Goal: Obtain resource: Download file/media

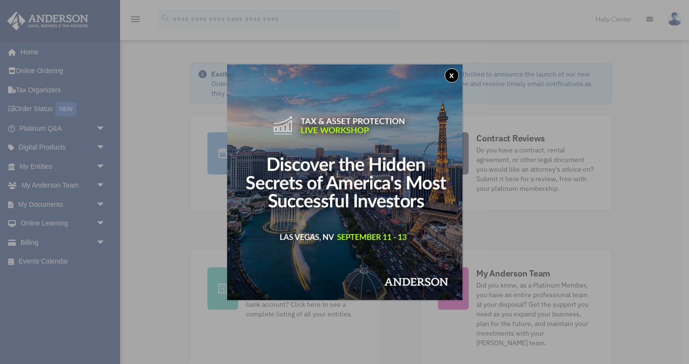
click at [455, 78] on button "x" at bounding box center [452, 75] width 14 height 14
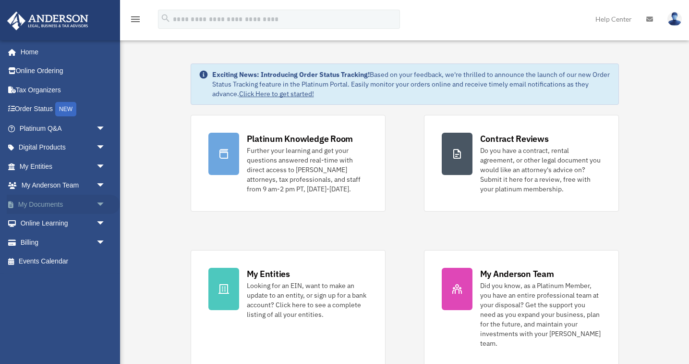
click at [98, 201] on span "arrow_drop_down" at bounding box center [105, 205] width 19 height 20
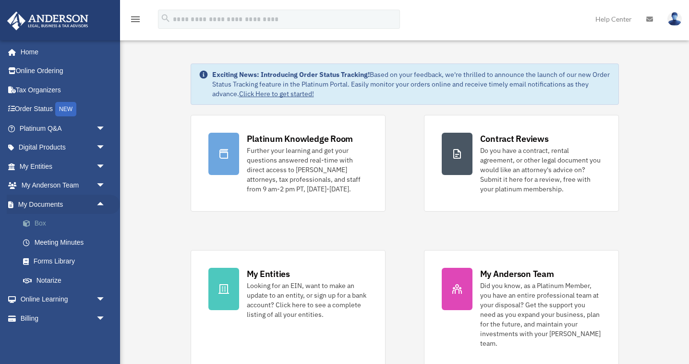
click at [46, 218] on link "Box" at bounding box center [66, 223] width 107 height 19
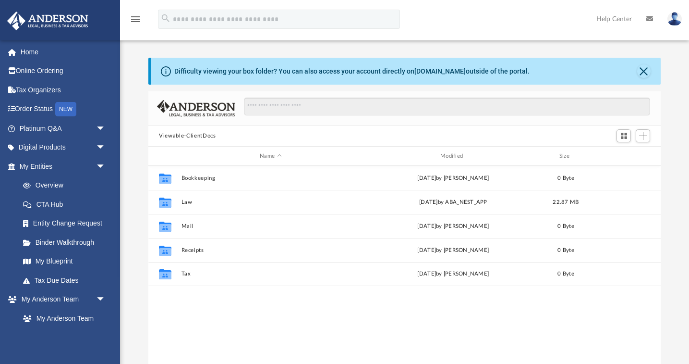
scroll to position [219, 512]
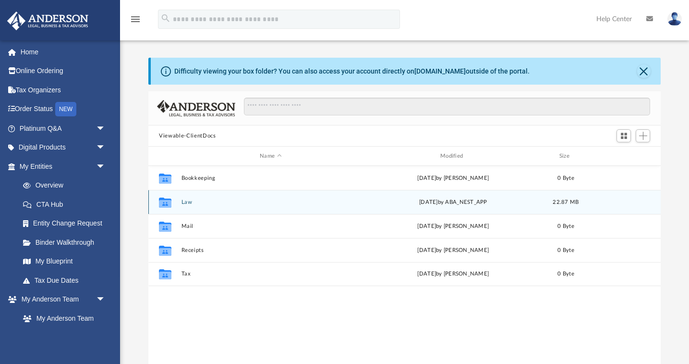
click at [193, 200] on button "Law" at bounding box center [271, 202] width 179 height 6
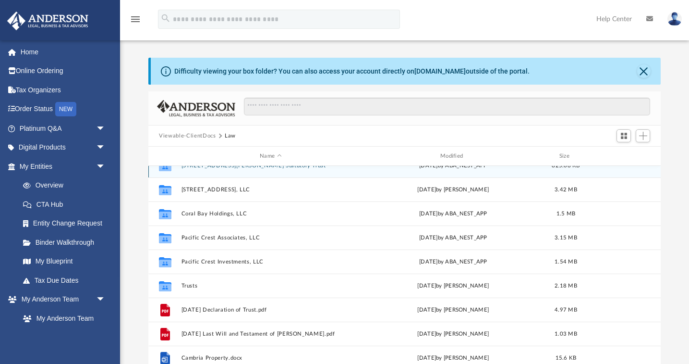
scroll to position [5, 0]
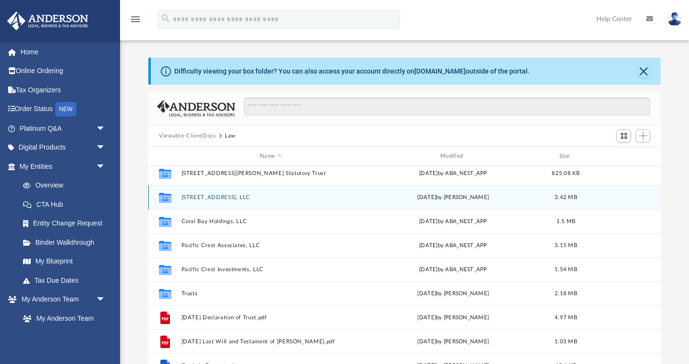
click at [198, 196] on button "[STREET_ADDRESS], LLC" at bounding box center [271, 197] width 179 height 6
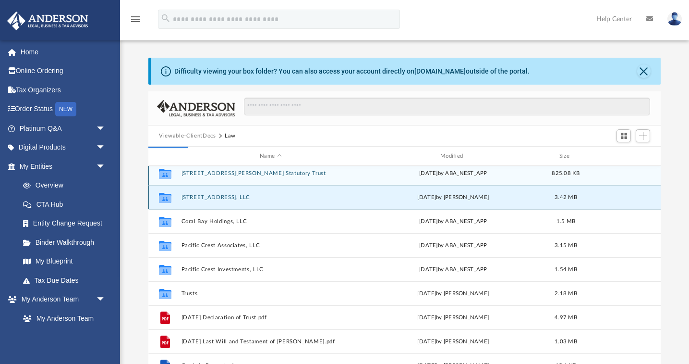
scroll to position [0, 0]
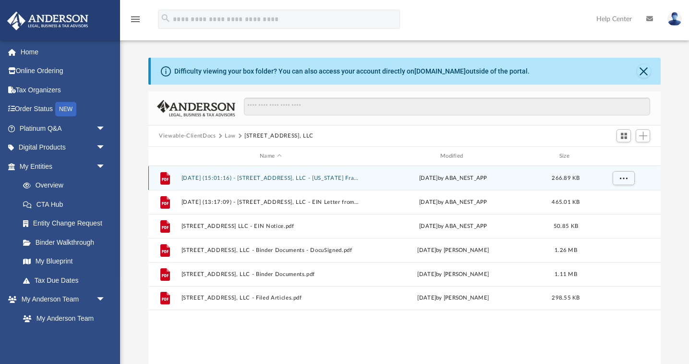
click at [281, 176] on button "[DATE] (15:01:16) - [STREET_ADDRESS], LLC - [US_STATE] Franchise from [US_STATE…" at bounding box center [271, 178] width 179 height 6
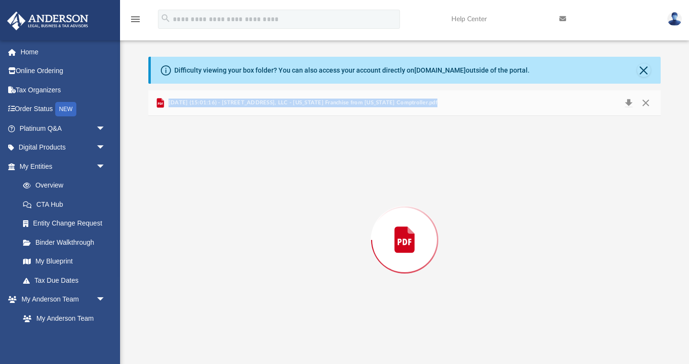
click at [281, 176] on div "Preview" at bounding box center [404, 240] width 513 height 248
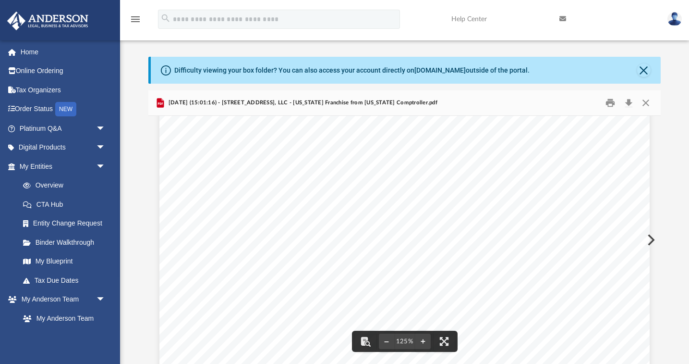
scroll to position [0, 0]
click at [612, 101] on button "Print" at bounding box center [610, 103] width 19 height 15
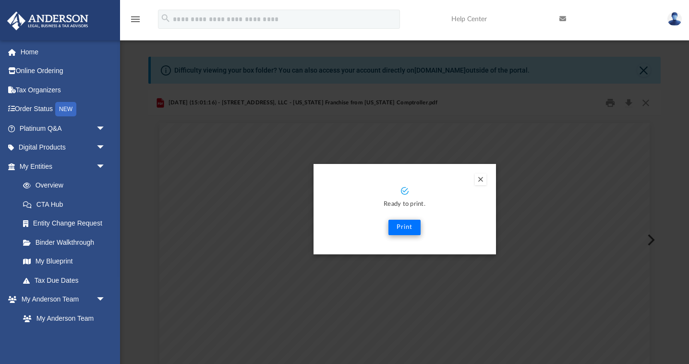
click at [400, 229] on button "Print" at bounding box center [405, 227] width 32 height 15
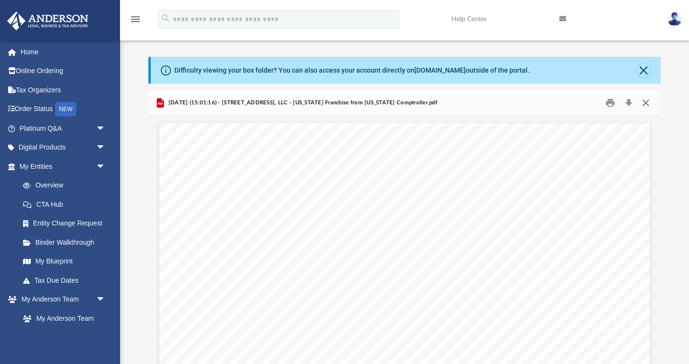
click at [646, 100] on button "Close" at bounding box center [645, 103] width 17 height 15
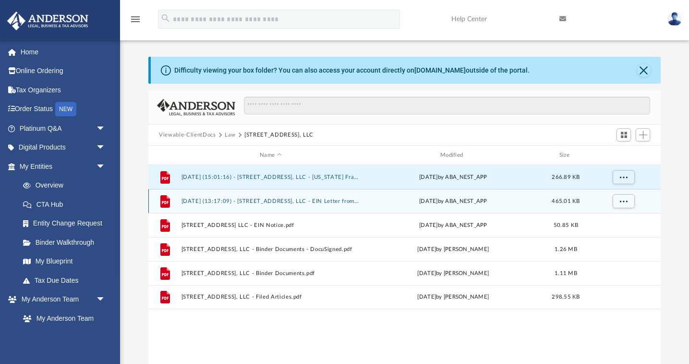
click at [289, 199] on button "[DATE] (13:17:09) - [STREET_ADDRESS], LLC - EIN Letter from IRS.pdf" at bounding box center [271, 201] width 179 height 6
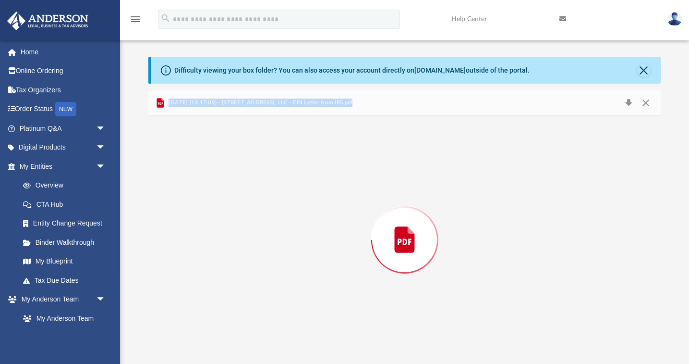
click at [289, 199] on div "Preview" at bounding box center [404, 240] width 513 height 248
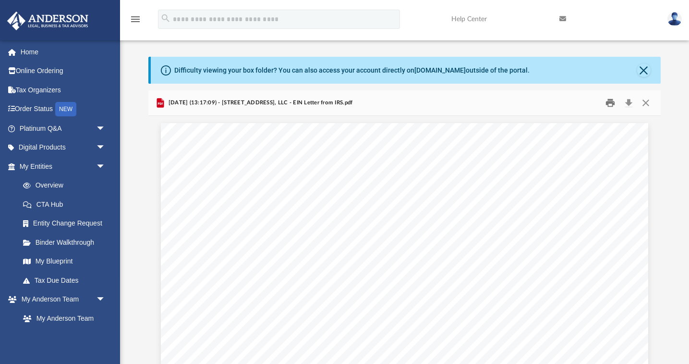
click at [610, 101] on button "Print" at bounding box center [610, 103] width 19 height 15
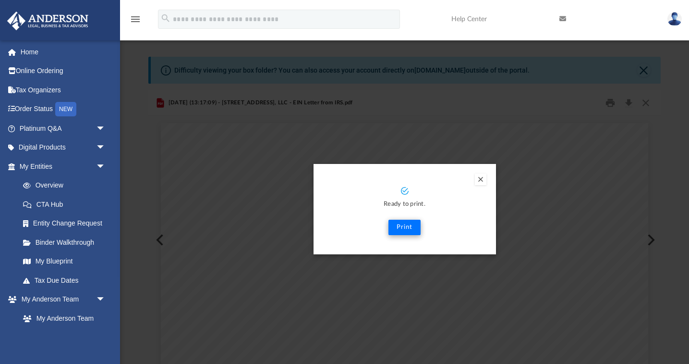
click at [404, 228] on button "Print" at bounding box center [405, 227] width 32 height 15
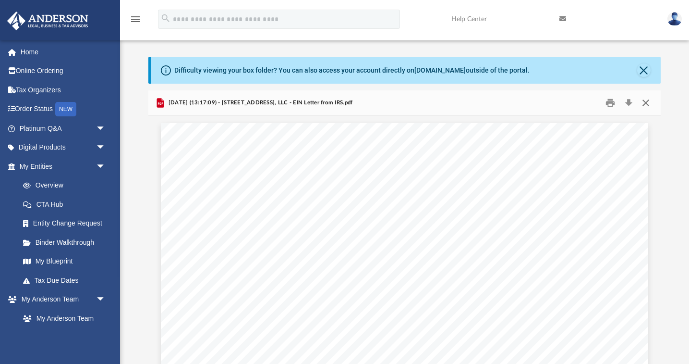
click at [646, 100] on button "Close" at bounding box center [645, 103] width 17 height 15
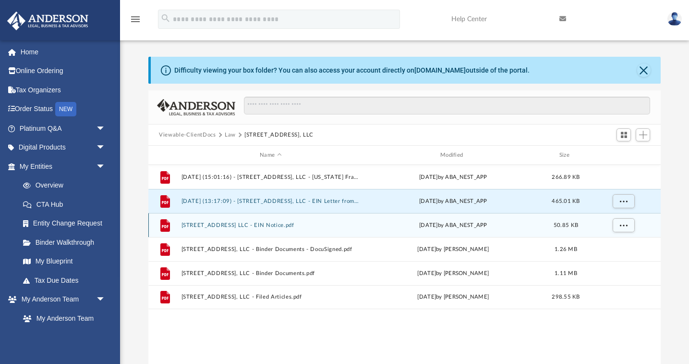
click at [221, 225] on button "[STREET_ADDRESS] LLC - EIN Notice.pdf" at bounding box center [271, 225] width 179 height 6
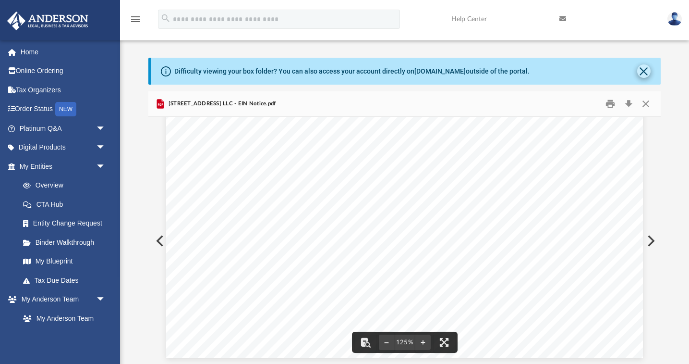
click at [647, 66] on button "Close" at bounding box center [644, 70] width 13 height 13
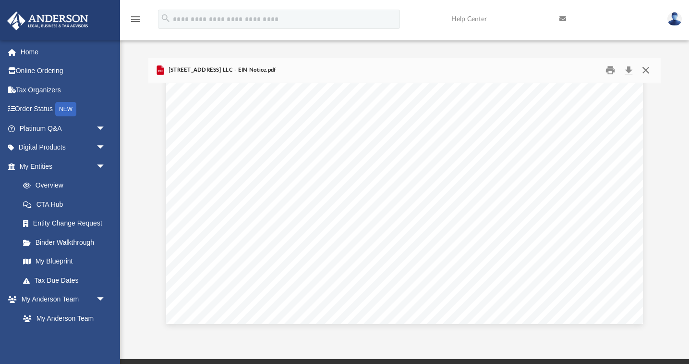
click at [646, 67] on button "Close" at bounding box center [645, 70] width 17 height 15
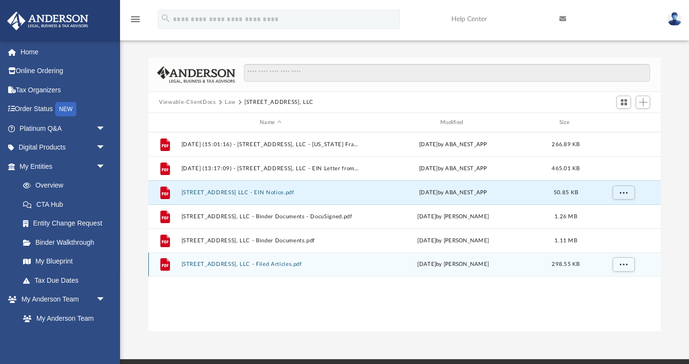
click at [232, 262] on button "[STREET_ADDRESS], LLC - Filed Articles.pdf" at bounding box center [271, 264] width 179 height 6
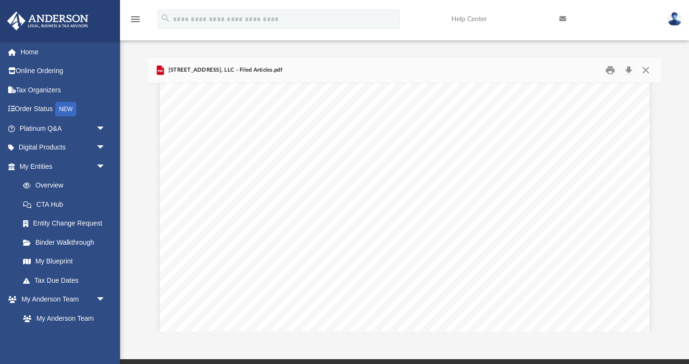
scroll to position [308, 0]
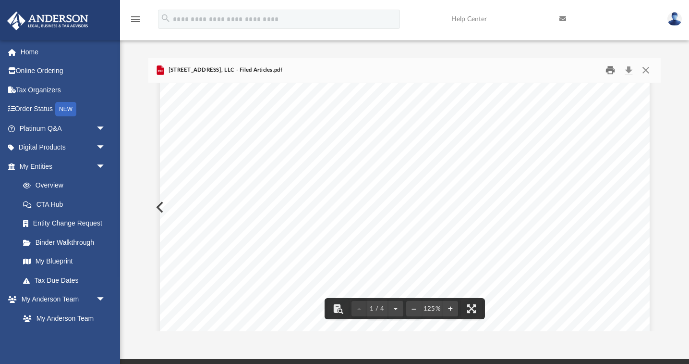
click at [609, 69] on button "Print" at bounding box center [610, 70] width 19 height 15
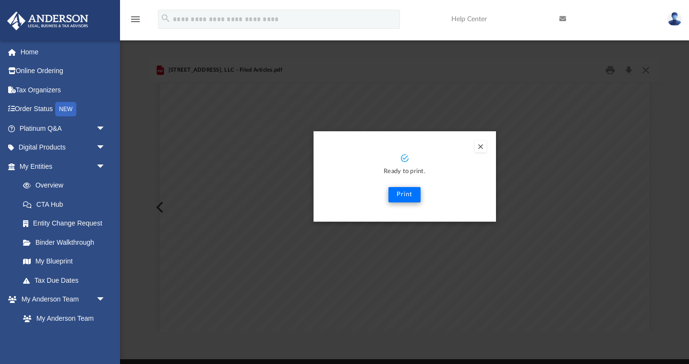
click at [405, 193] on button "Print" at bounding box center [405, 194] width 32 height 15
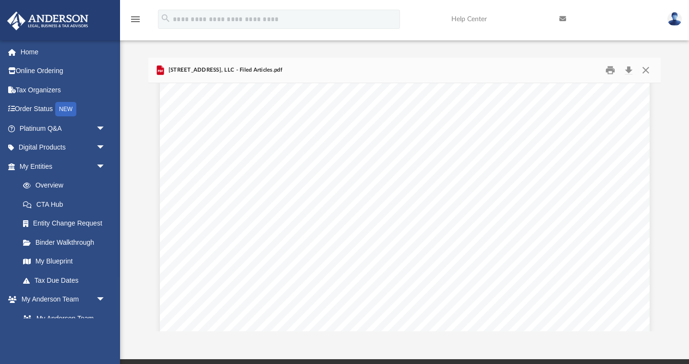
scroll to position [0, 0]
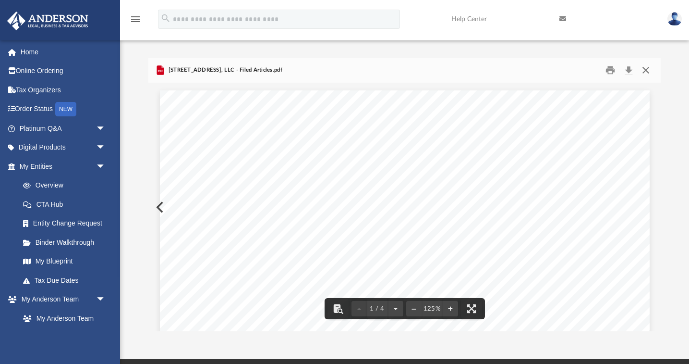
click at [644, 70] on button "Close" at bounding box center [645, 70] width 17 height 15
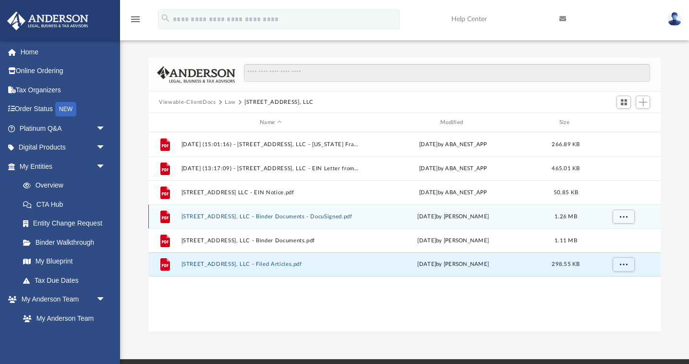
click at [248, 222] on div "File [STREET_ADDRESS], LLC - Binder Documents - DocuSigned.pdf [DATE] by [PERSO…" at bounding box center [404, 216] width 513 height 24
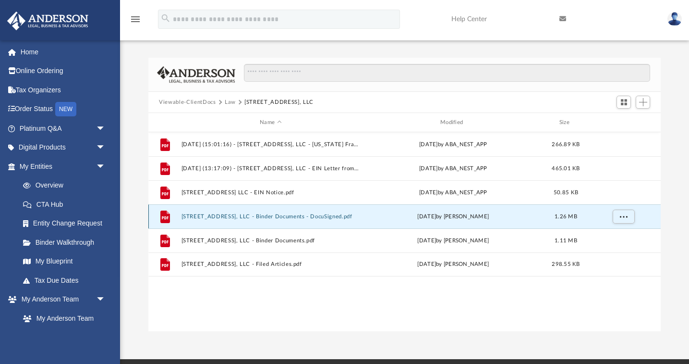
click at [248, 222] on div "File [STREET_ADDRESS], LLC - Binder Documents - DocuSigned.pdf [DATE] by [PERSO…" at bounding box center [404, 216] width 513 height 24
click at [224, 217] on button "[STREET_ADDRESS], LLC - Binder Documents - DocuSigned.pdf" at bounding box center [271, 216] width 179 height 6
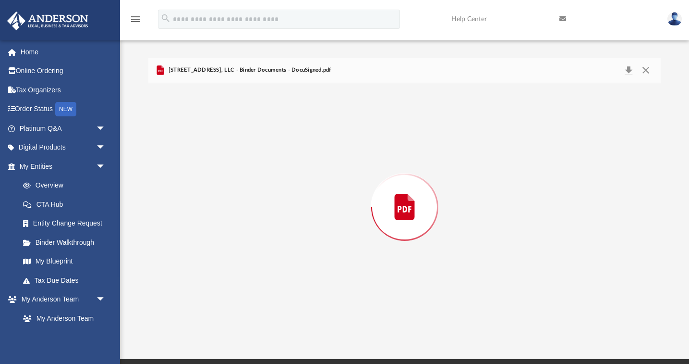
click at [224, 217] on div "Preview" at bounding box center [404, 207] width 513 height 248
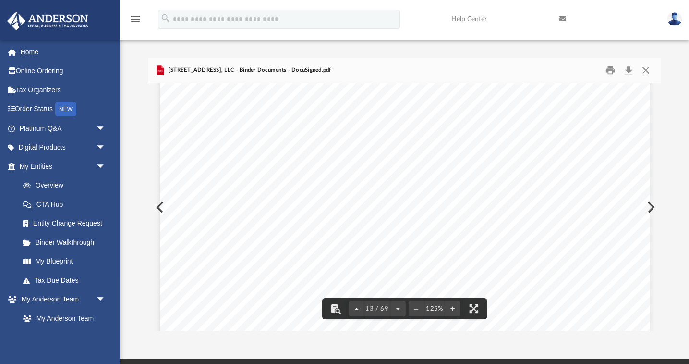
scroll to position [8265, 0]
click at [648, 68] on button "Close" at bounding box center [645, 70] width 17 height 15
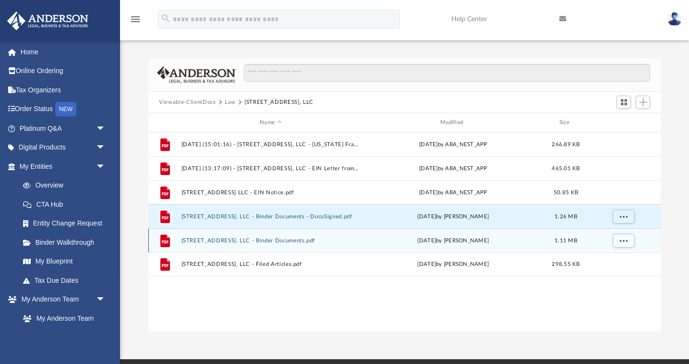
click at [244, 244] on div "File [STREET_ADDRESS], LLC - Binder Documents.pdf [DATE] by [PERSON_NAME] 1.11 …" at bounding box center [404, 240] width 513 height 24
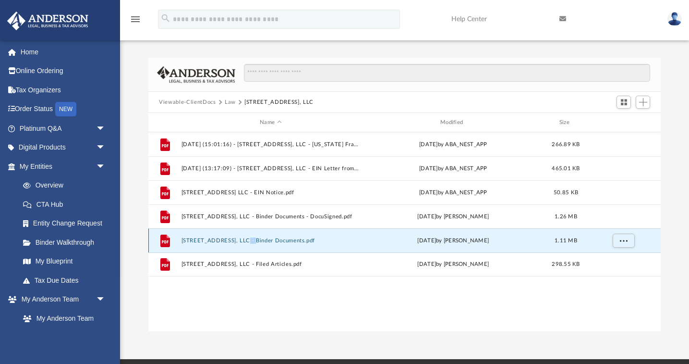
click at [244, 244] on div "File [STREET_ADDRESS], LLC - Binder Documents.pdf [DATE] by [PERSON_NAME] 1.11 …" at bounding box center [404, 240] width 513 height 24
click at [211, 238] on button "[STREET_ADDRESS], LLC - Binder Documents.pdf" at bounding box center [271, 240] width 179 height 6
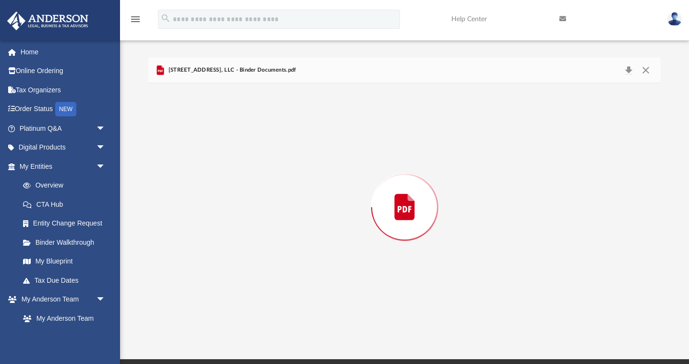
click at [211, 238] on div "Preview" at bounding box center [404, 207] width 513 height 248
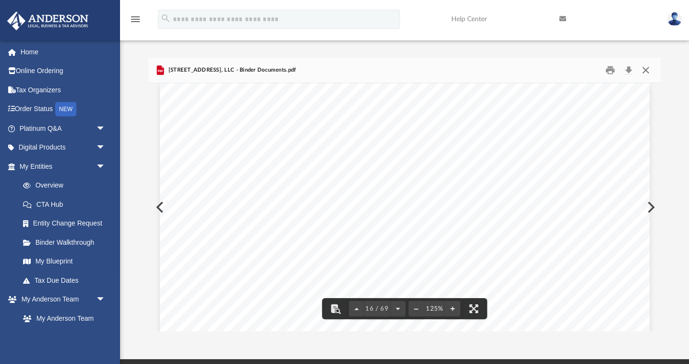
click at [650, 68] on button "Close" at bounding box center [645, 70] width 17 height 15
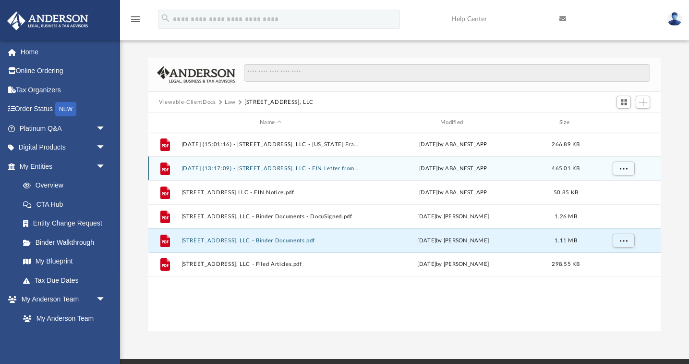
click at [301, 167] on button "[DATE] (13:17:09) - [STREET_ADDRESS], LLC - EIN Letter from IRS.pdf" at bounding box center [271, 168] width 179 height 6
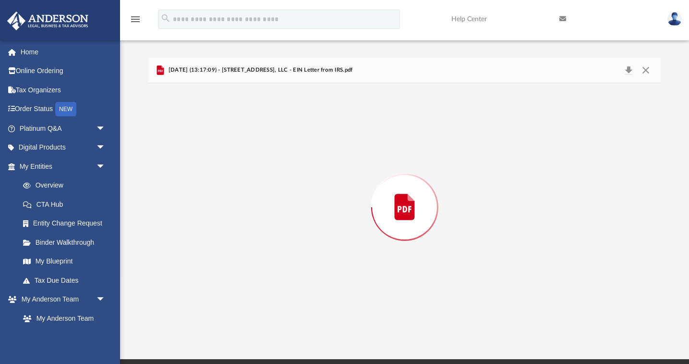
click at [301, 167] on div "Preview" at bounding box center [404, 207] width 513 height 248
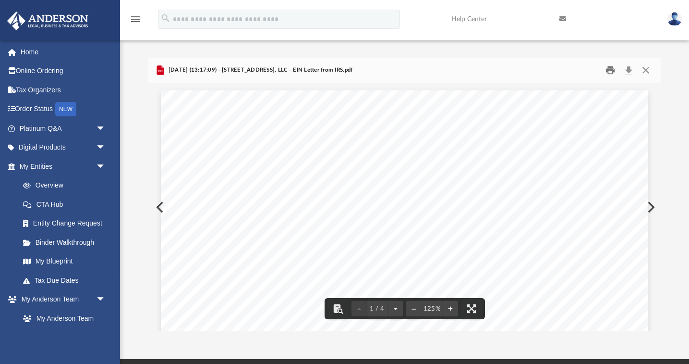
click at [610, 69] on button "Print" at bounding box center [610, 70] width 19 height 15
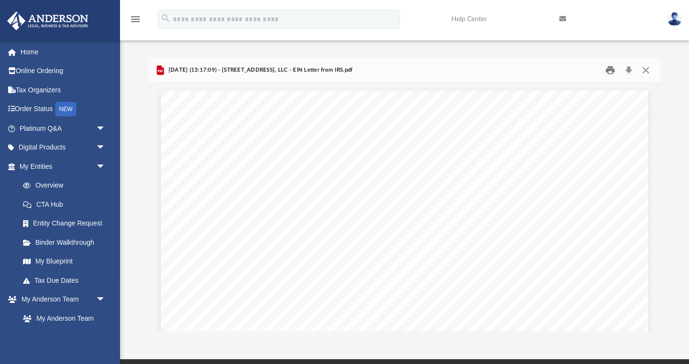
click at [612, 69] on button "Print" at bounding box center [610, 70] width 19 height 15
click at [647, 68] on button "Close" at bounding box center [645, 70] width 17 height 15
